Goal: Task Accomplishment & Management: Manage account settings

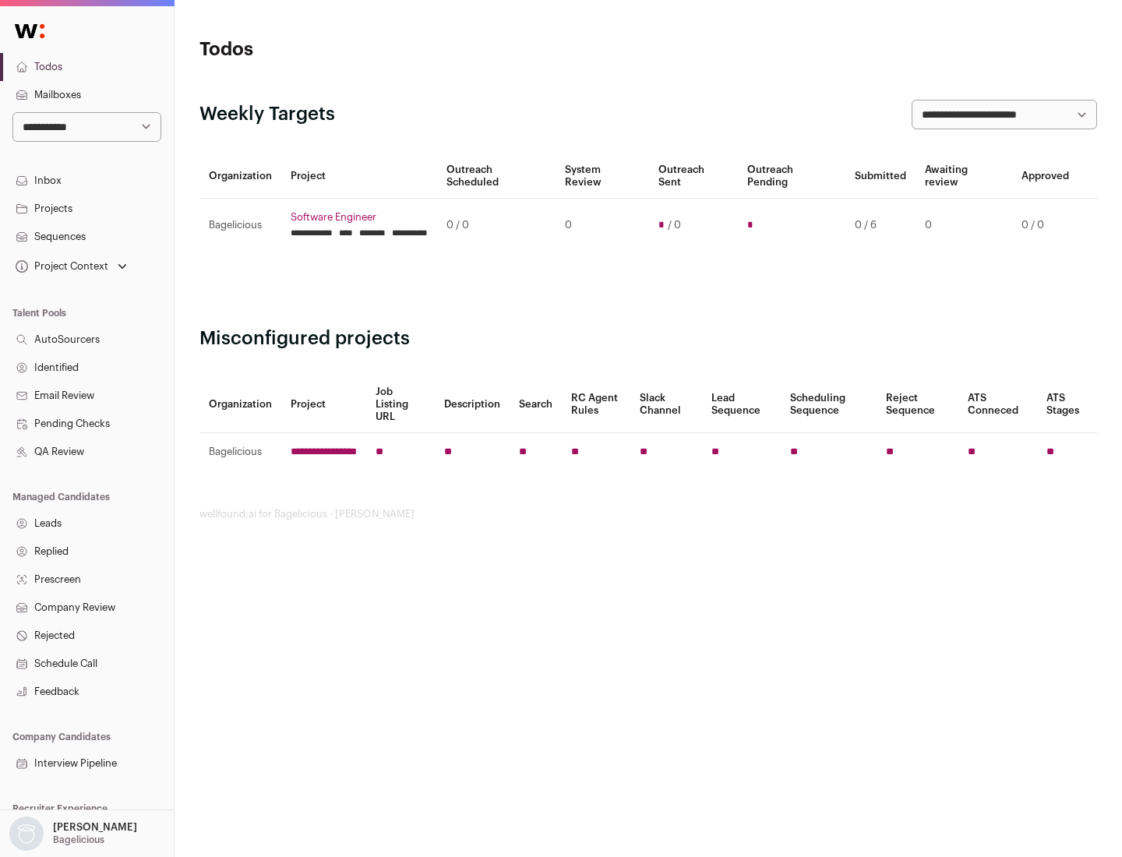
click at [86, 208] on link "Projects" at bounding box center [87, 209] width 174 height 28
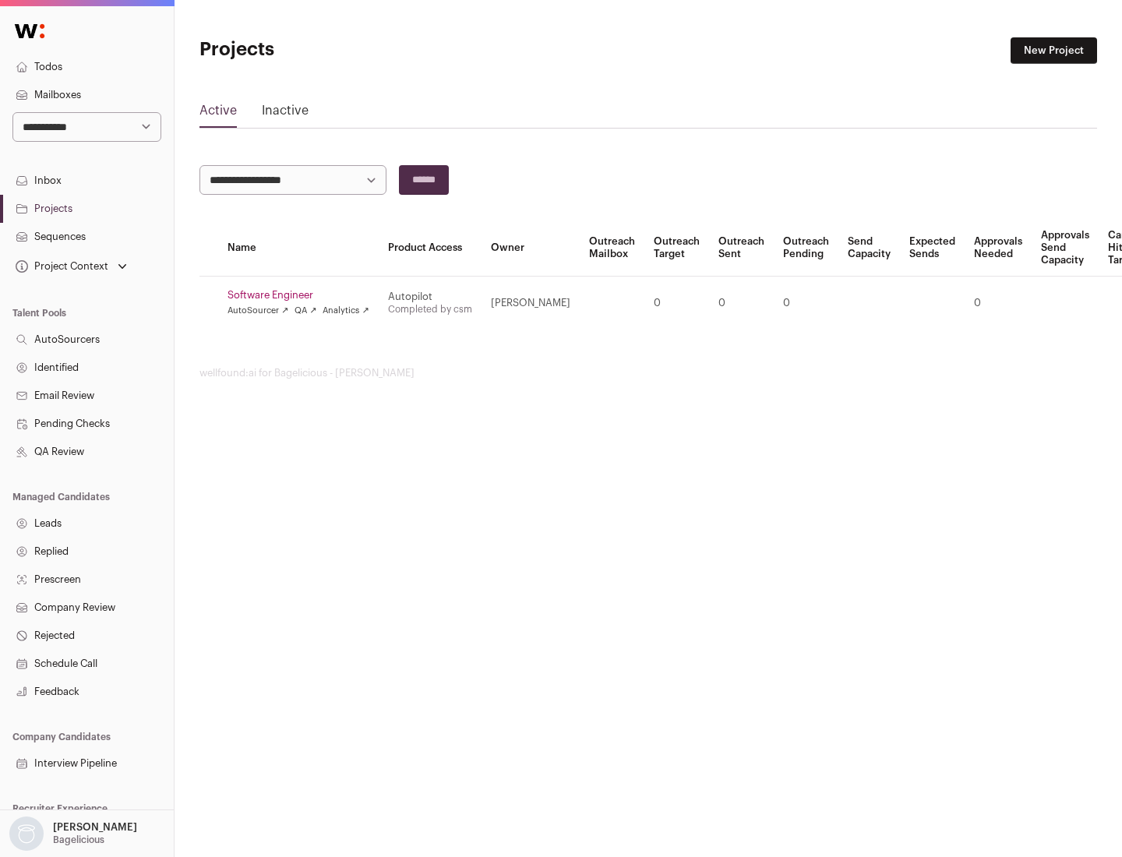
click at [303, 295] on link "Software Engineer" at bounding box center [299, 295] width 142 height 12
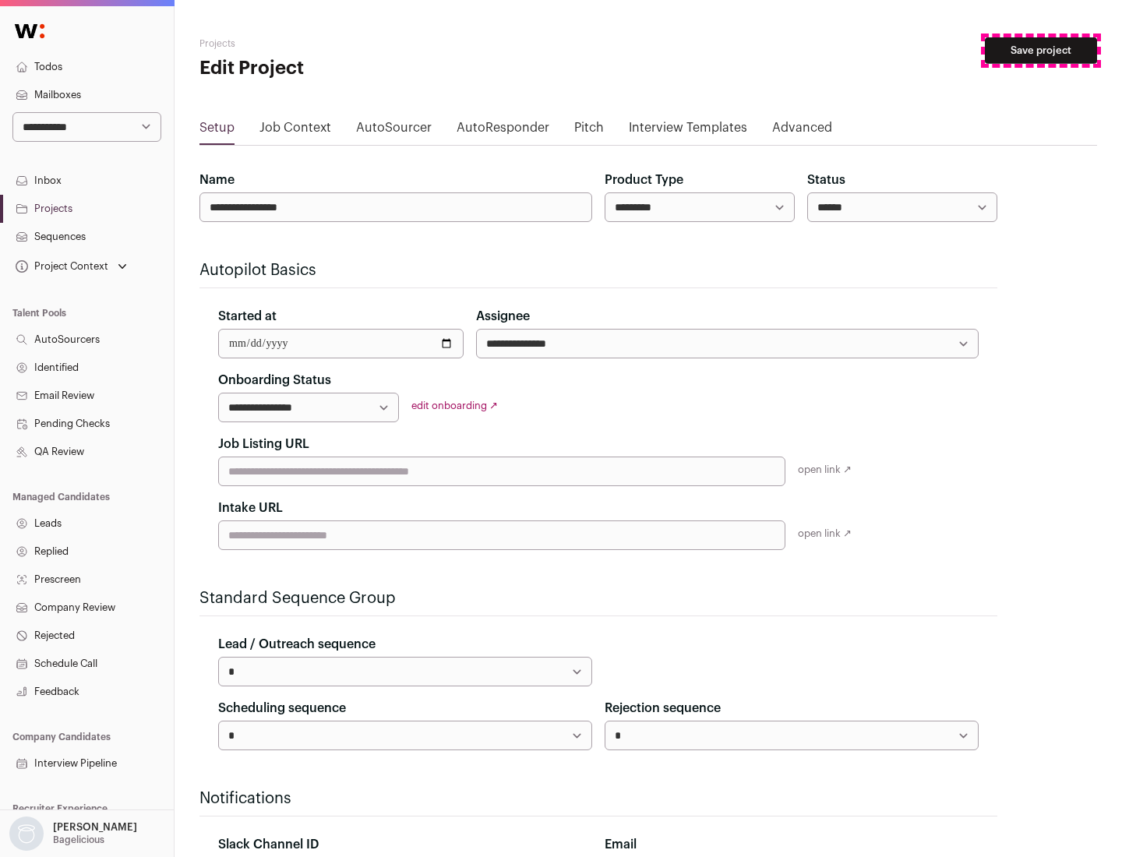
click at [1041, 51] on button "Save project" at bounding box center [1041, 50] width 112 height 26
